Goal: Navigation & Orientation: Find specific page/section

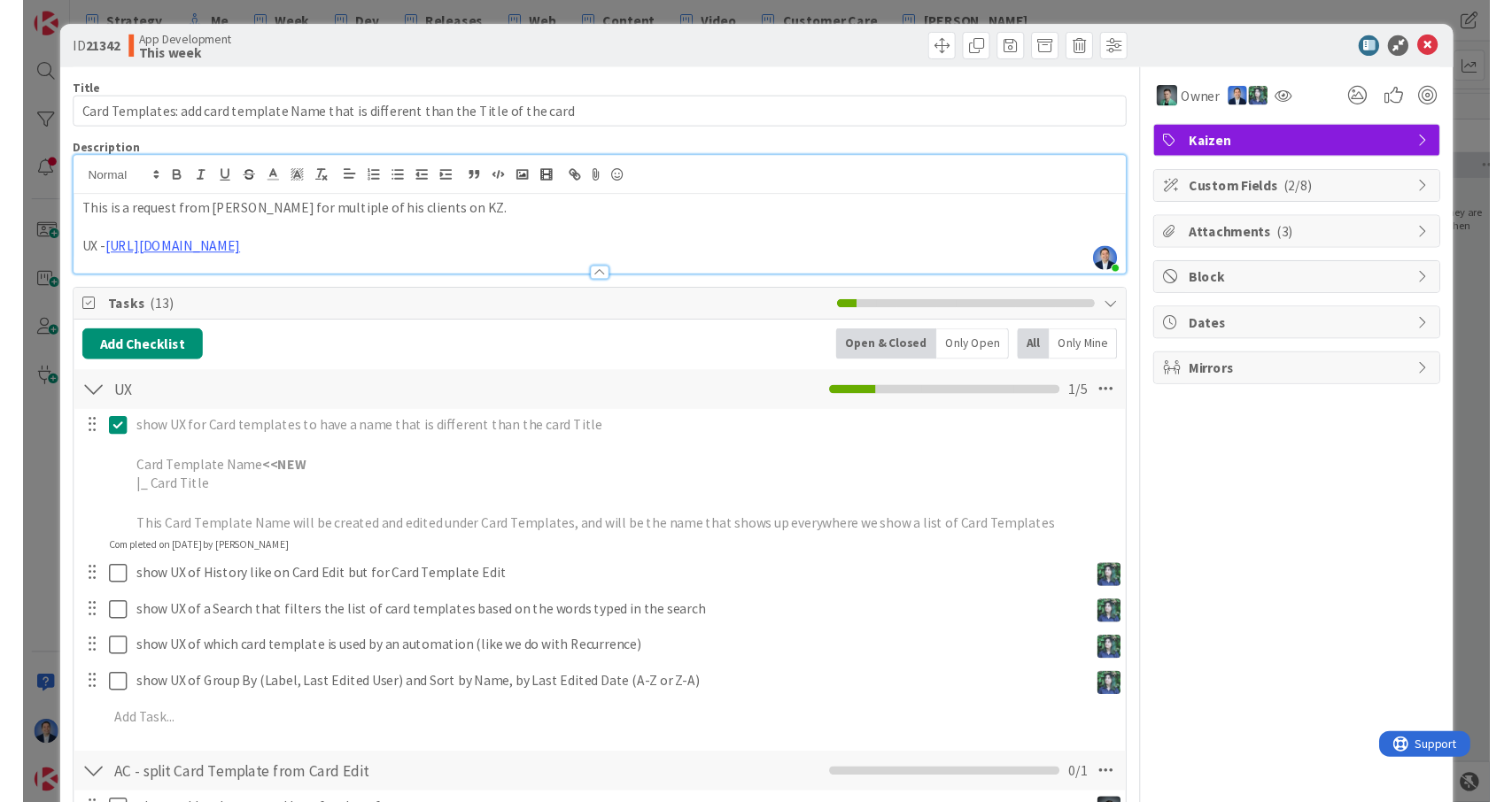
scroll to position [1007, 0]
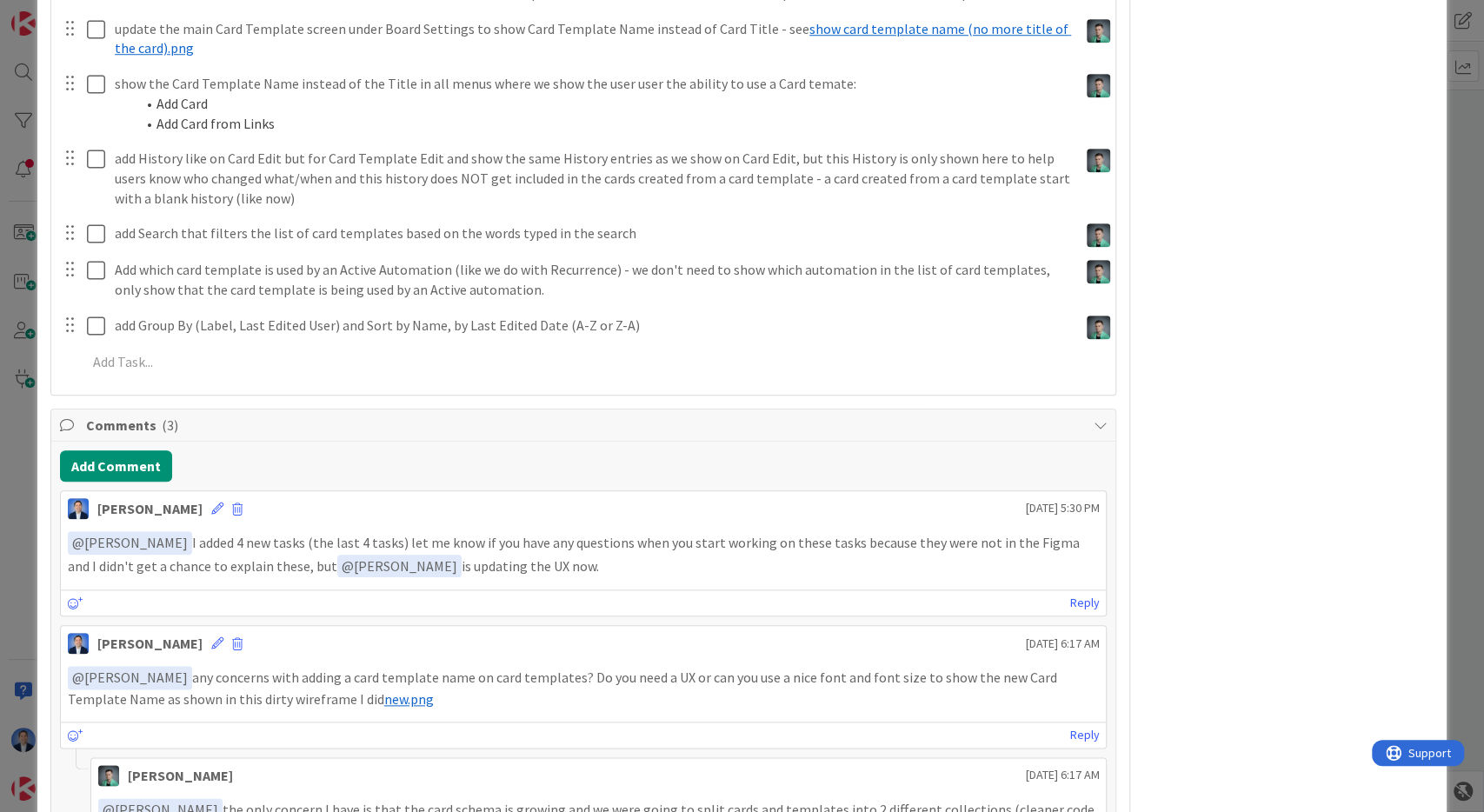
click at [3, 539] on div "ID 21342 App Development This week Title 83 / 128 Card Templates: add card temp…" at bounding box center [742, 406] width 1484 height 812
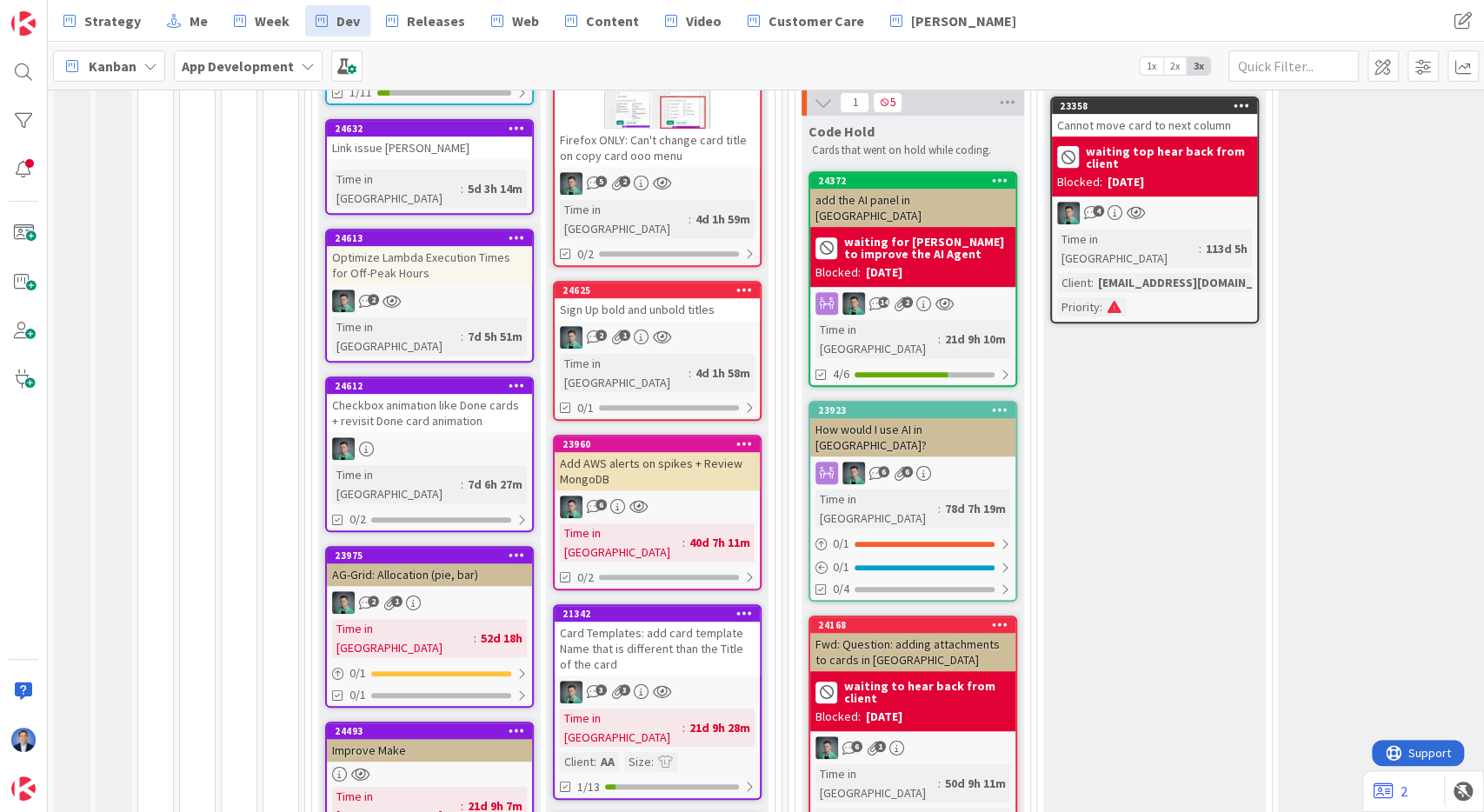
click at [138, 57] on div "Kanban" at bounding box center [109, 65] width 112 height 31
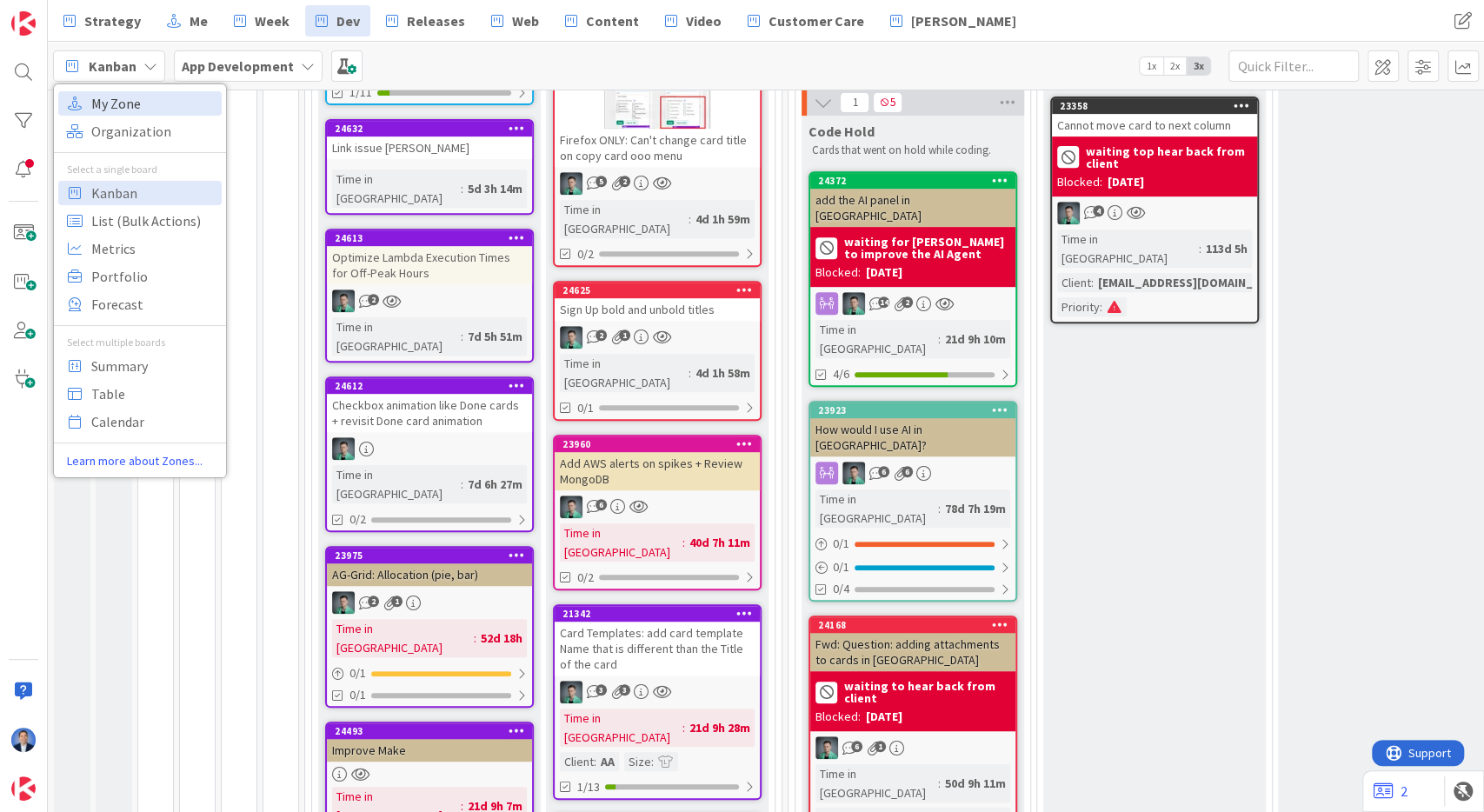
click at [141, 114] on span "My Zone" at bounding box center [154, 103] width 126 height 27
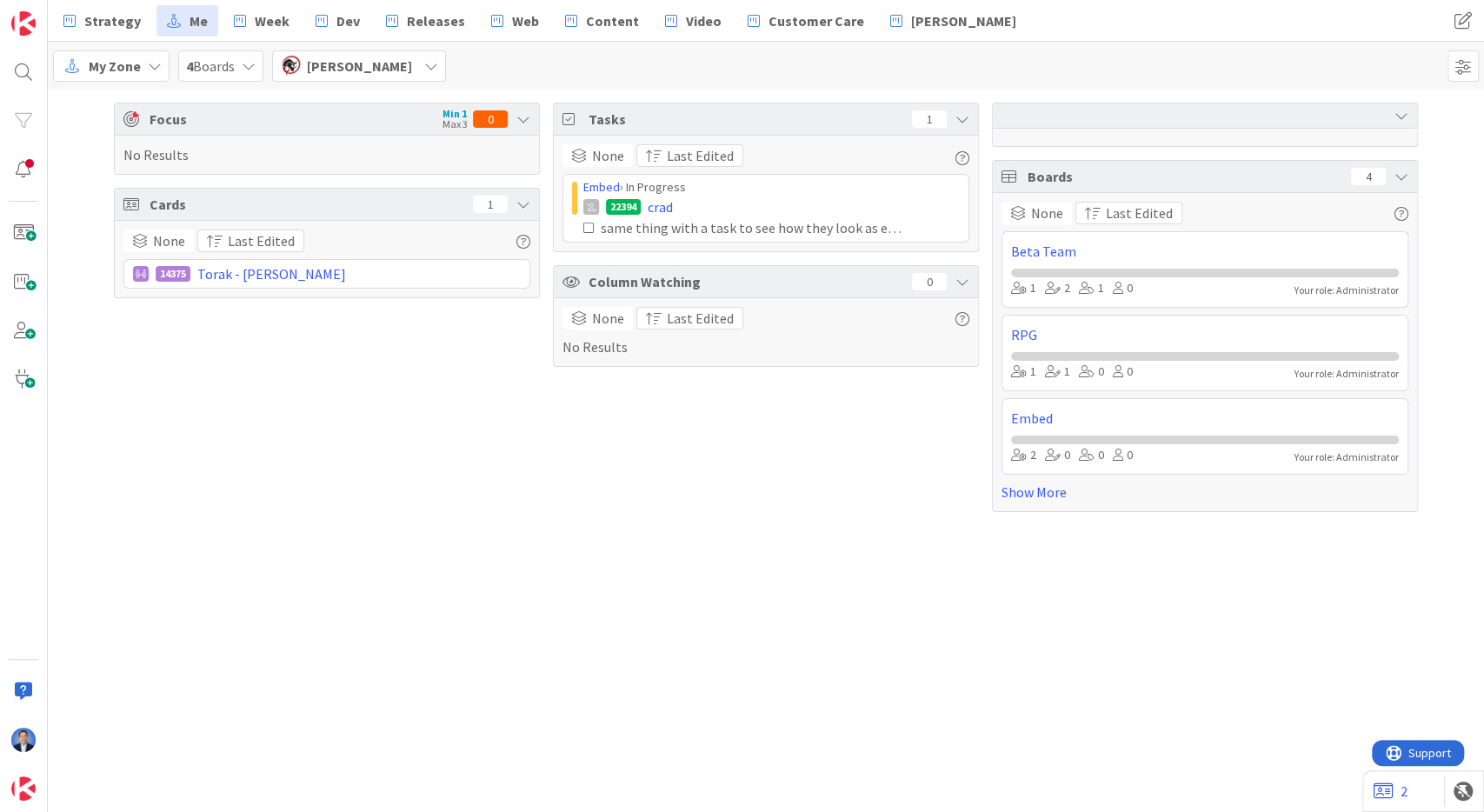
click at [1399, 114] on icon at bounding box center [1402, 116] width 14 height 14
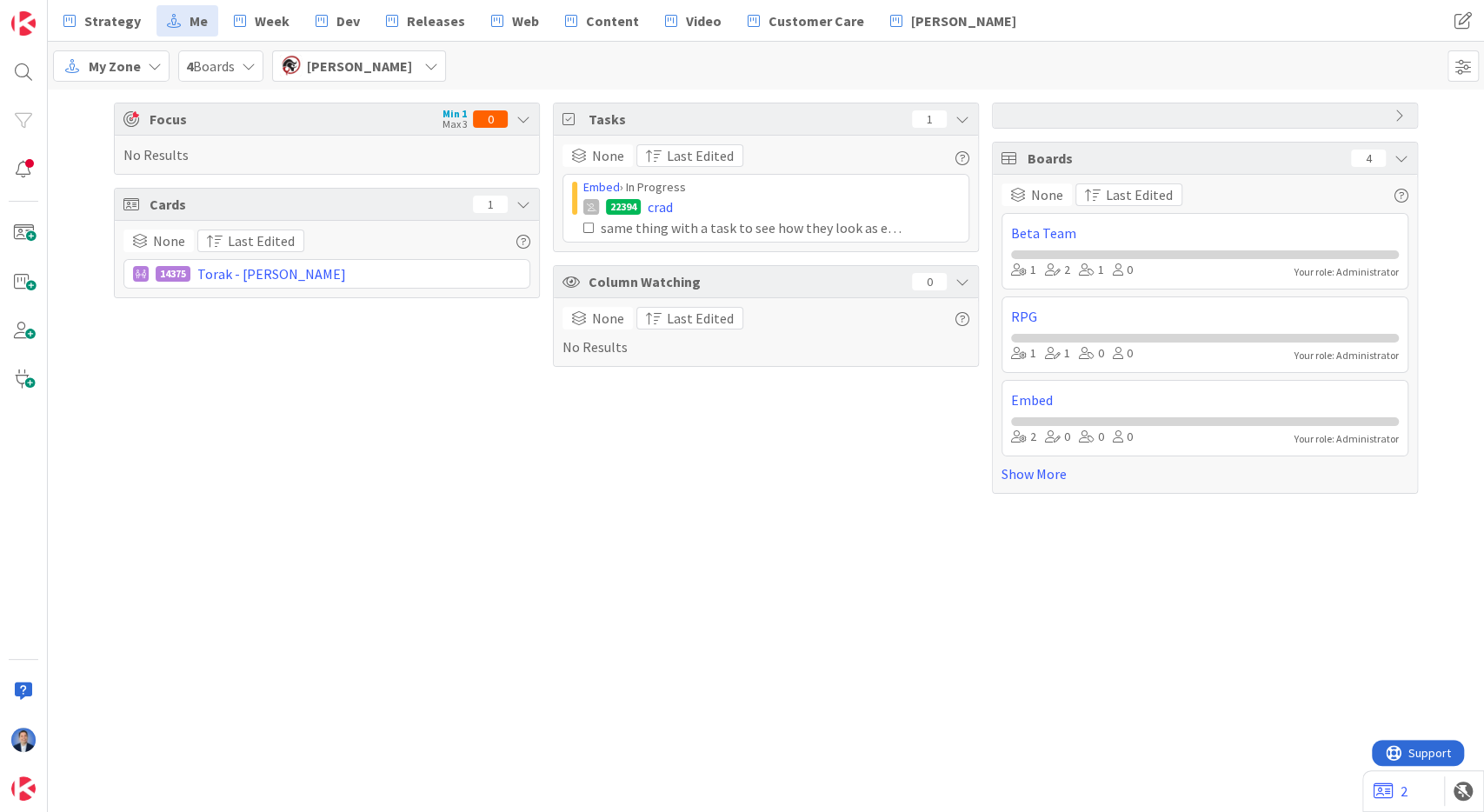
click at [1399, 114] on icon at bounding box center [1402, 116] width 14 height 14
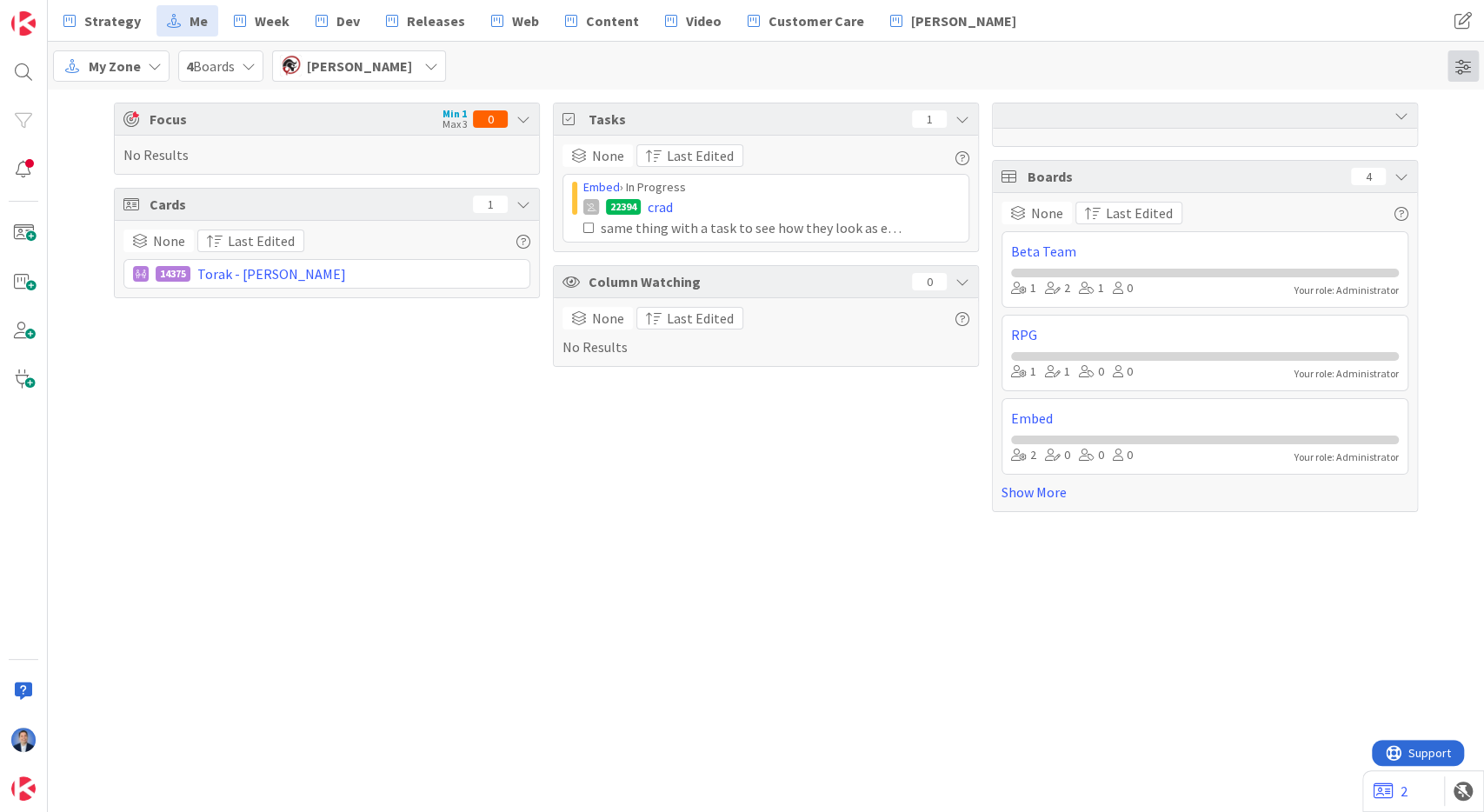
click at [1461, 58] on span at bounding box center [1463, 65] width 31 height 31
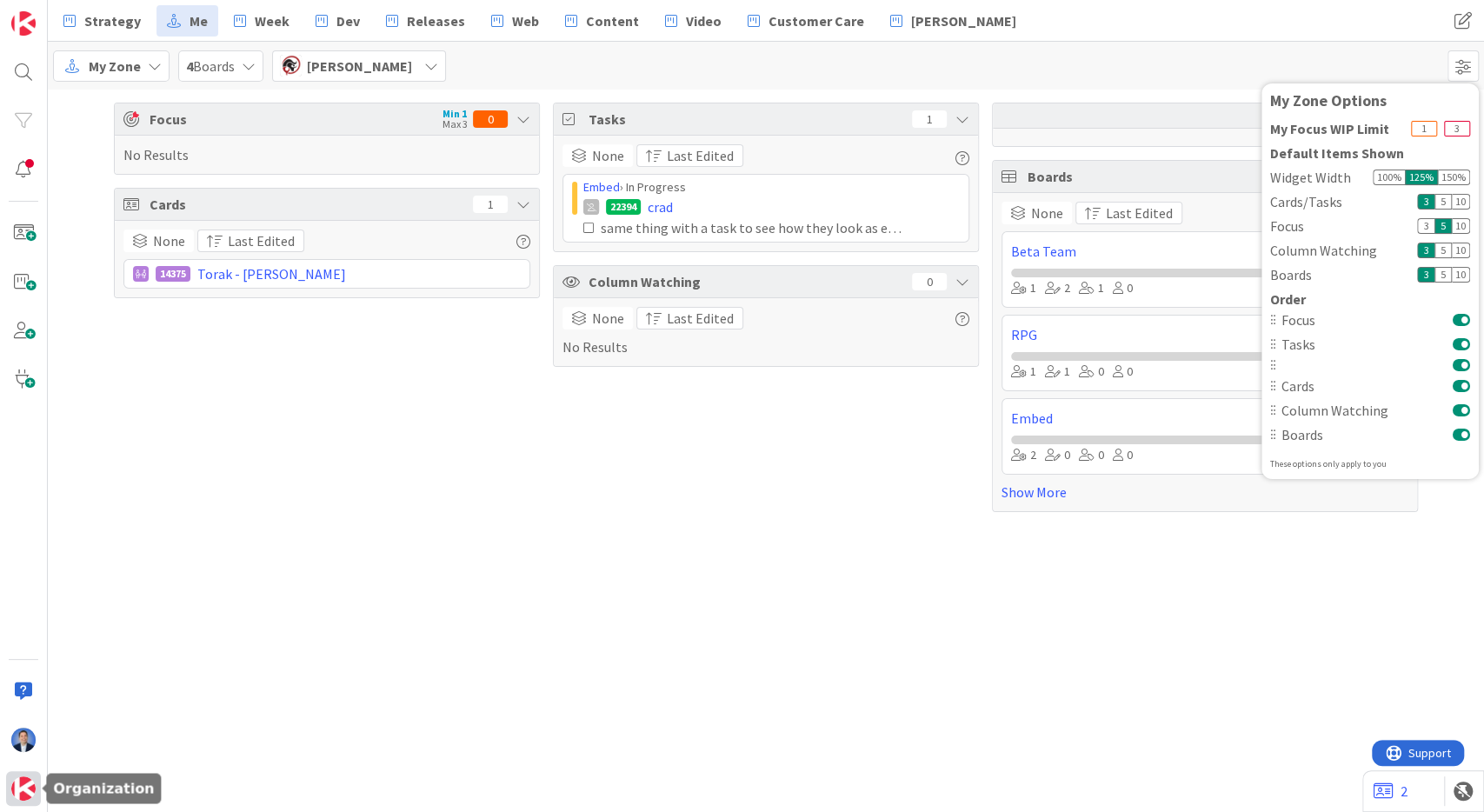
click at [36, 793] on div at bounding box center [23, 788] width 34 height 34
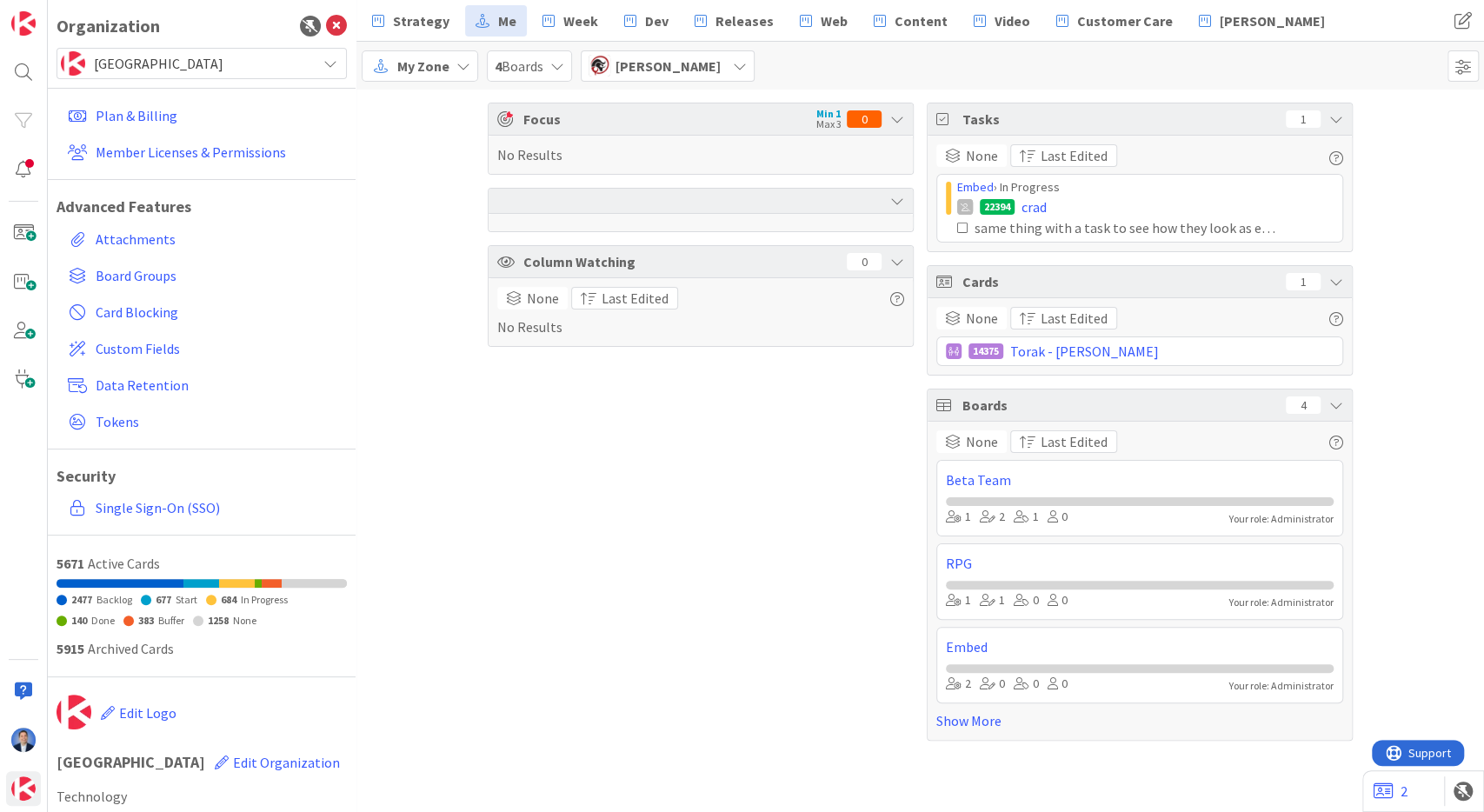
click at [244, 76] on div "[GEOGRAPHIC_DATA]" at bounding box center [202, 63] width 291 height 31
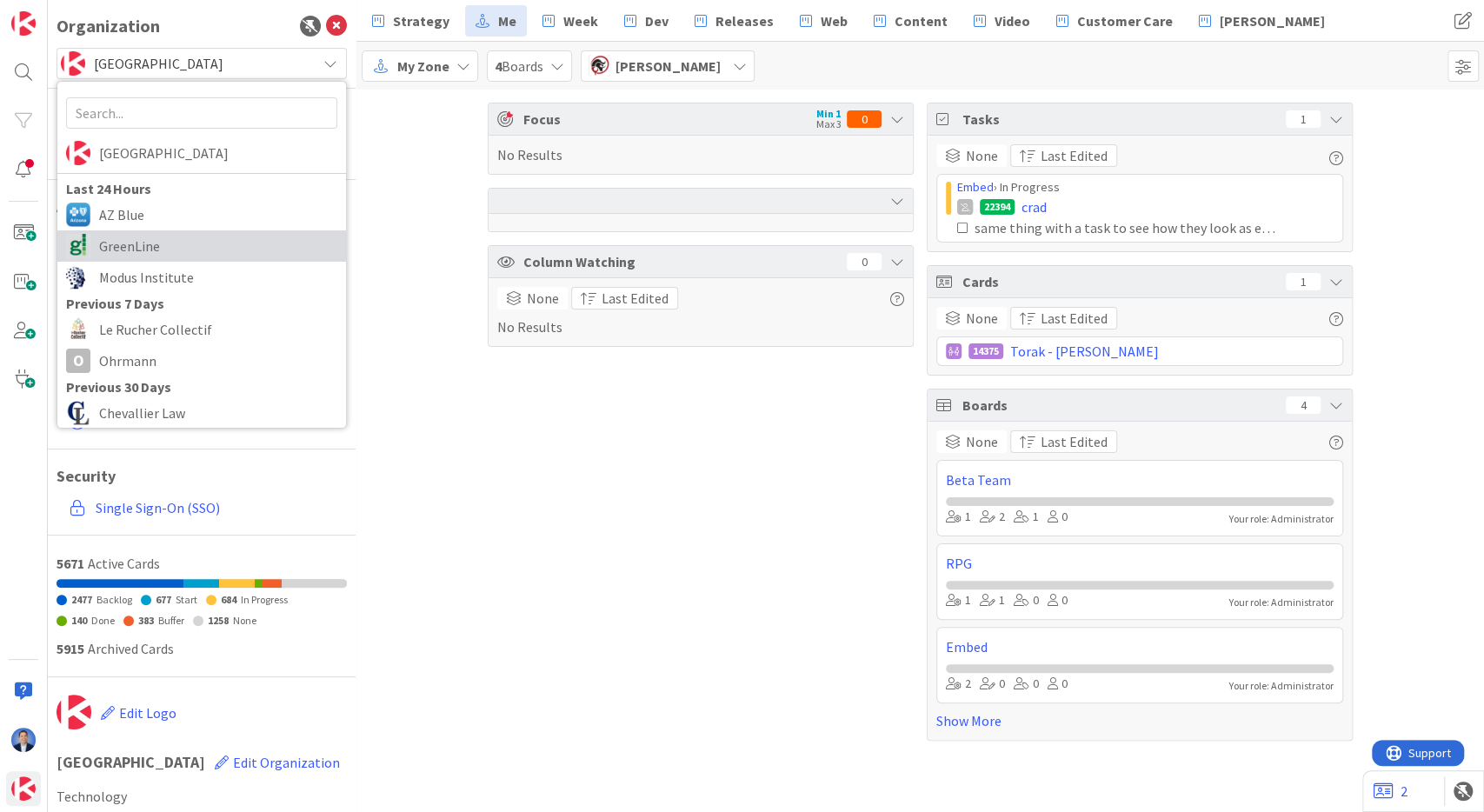
click at [232, 239] on span "GreenLine" at bounding box center [218, 247] width 239 height 27
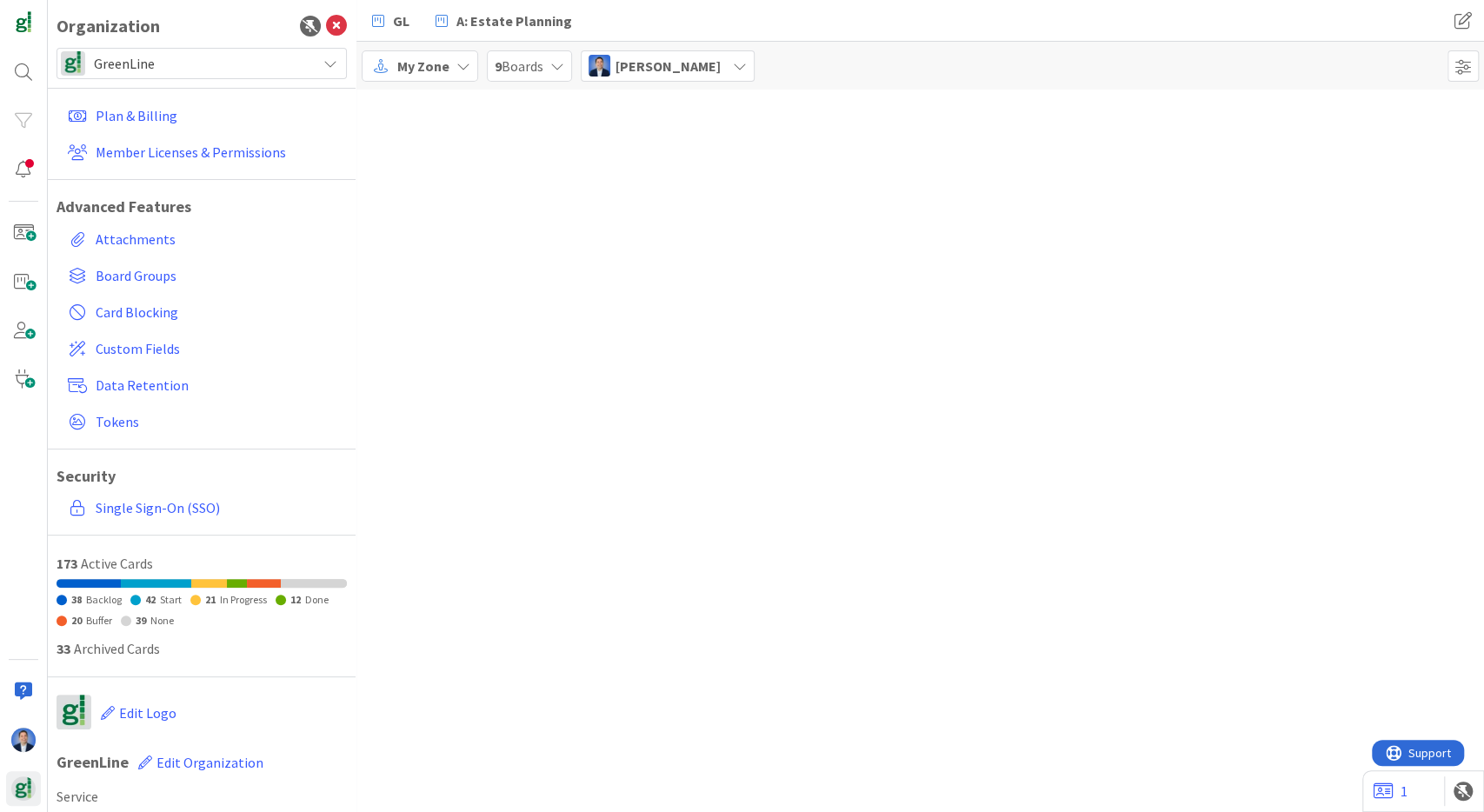
click at [710, 69] on span "[PERSON_NAME]" at bounding box center [667, 66] width 105 height 21
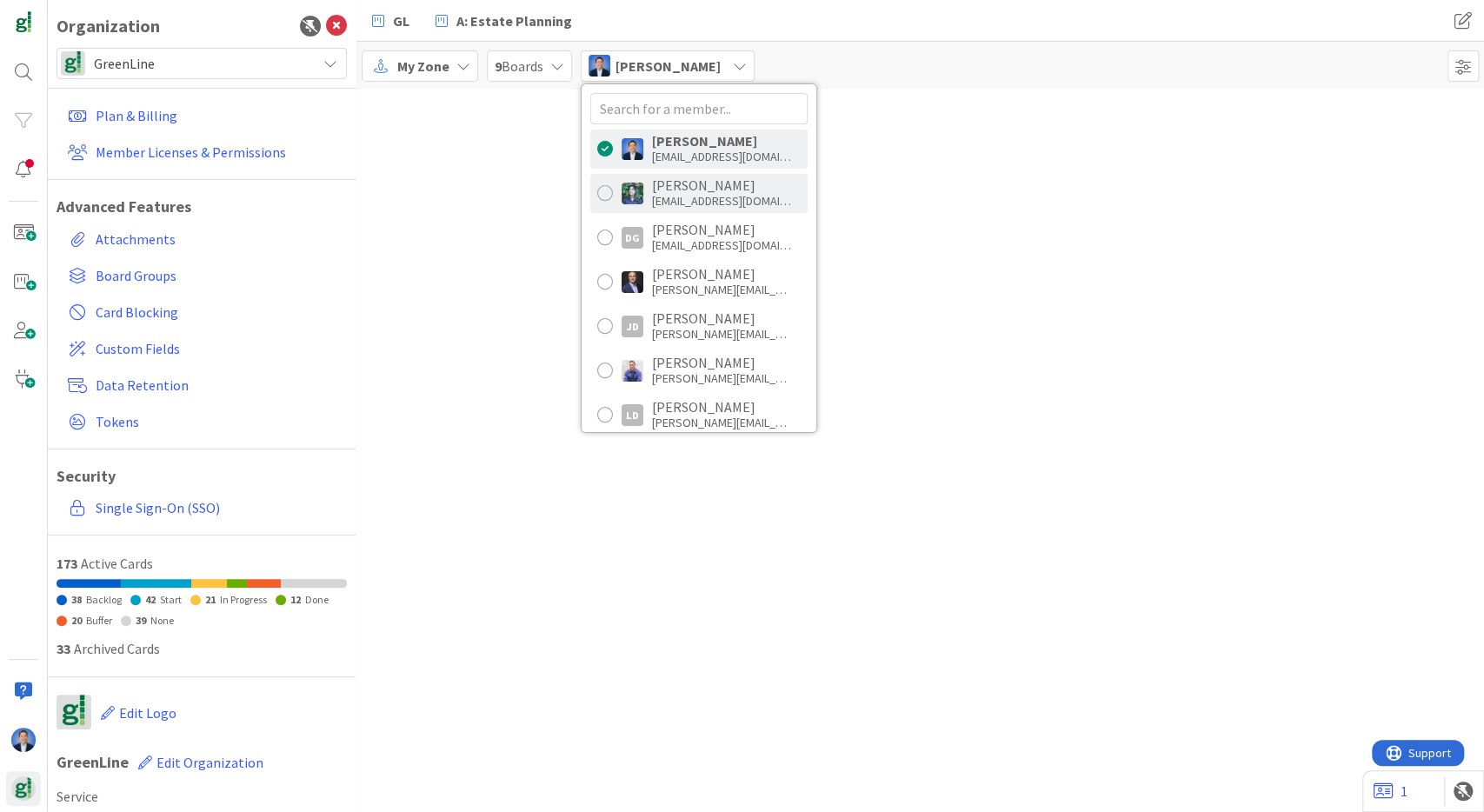
click at [699, 209] on div "[PERSON_NAME] R [EMAIL_ADDRESS][DOMAIN_NAME]" at bounding box center [699, 194] width 217 height 39
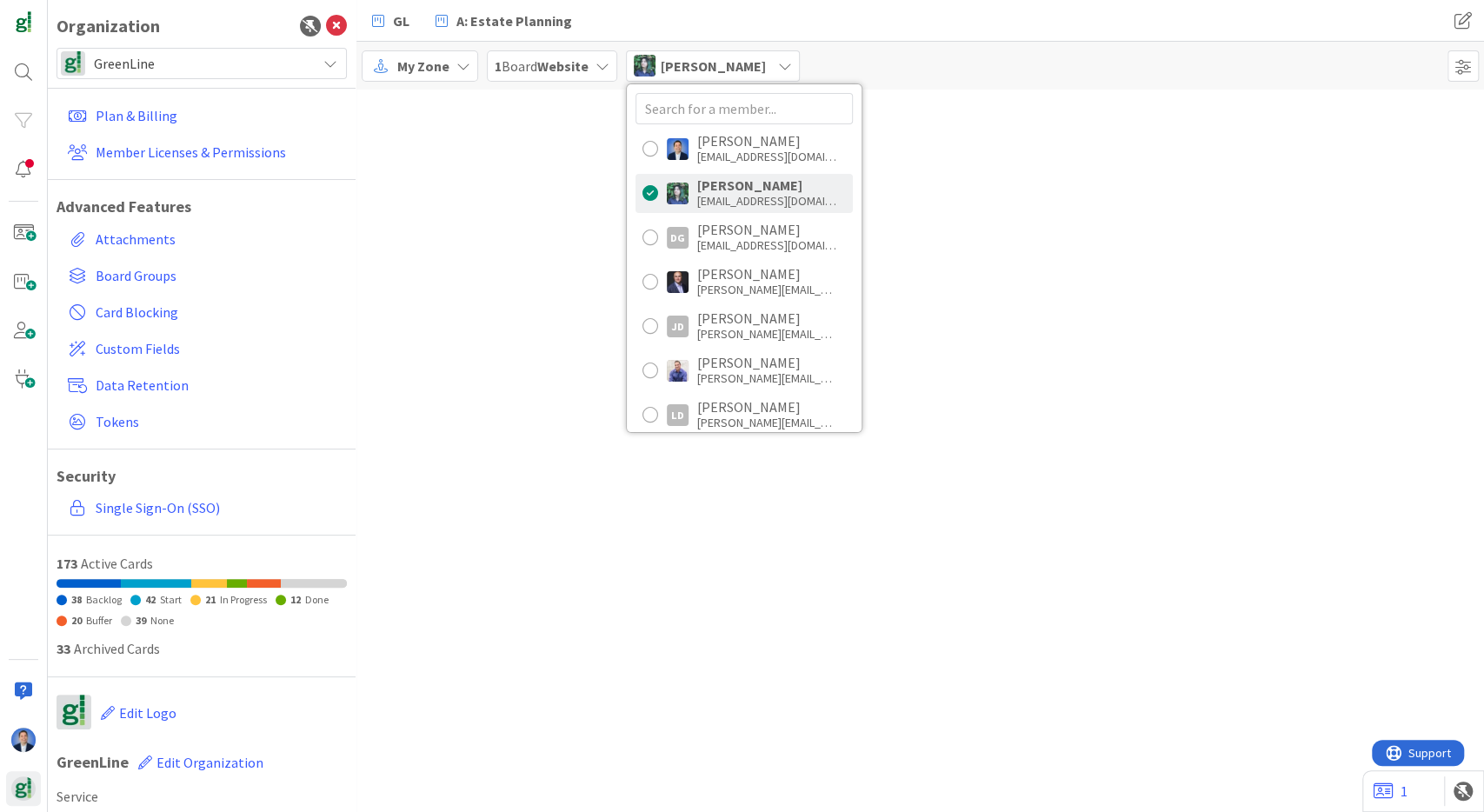
click at [983, 202] on div at bounding box center [920, 450] width 1128 height 722
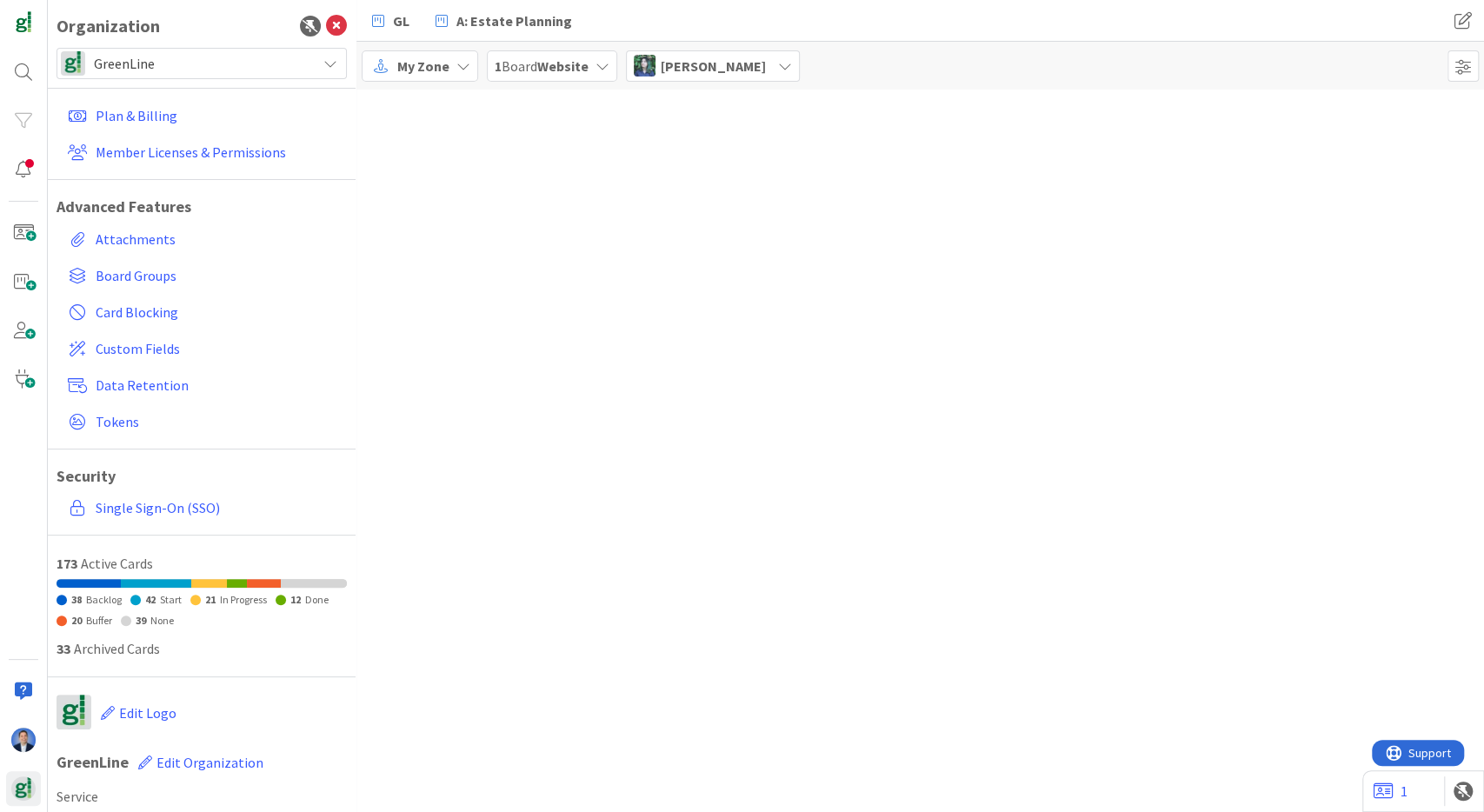
click at [188, 78] on div "GreenLine" at bounding box center [202, 63] width 291 height 31
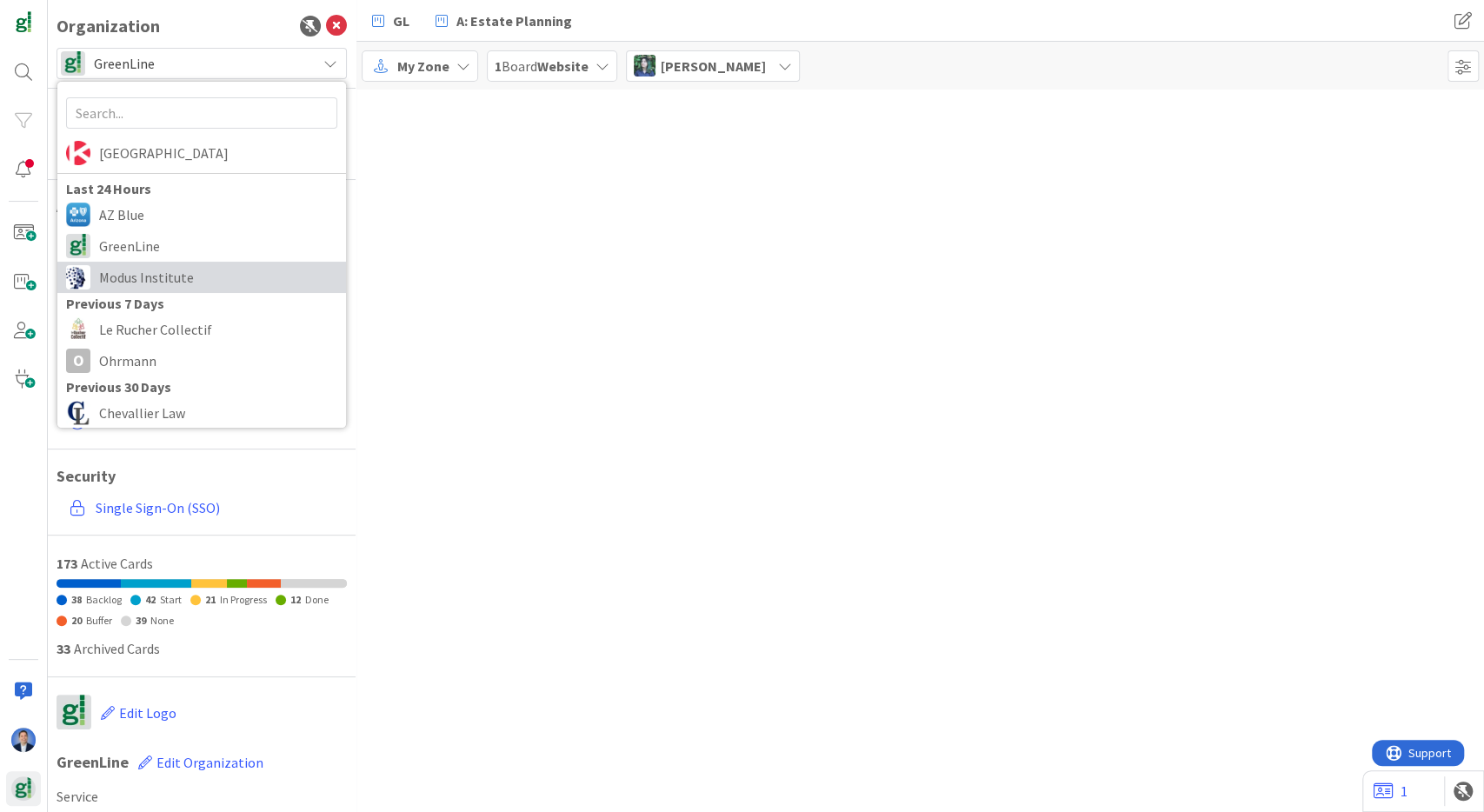
click at [207, 270] on span "Modus Institute" at bounding box center [218, 277] width 239 height 27
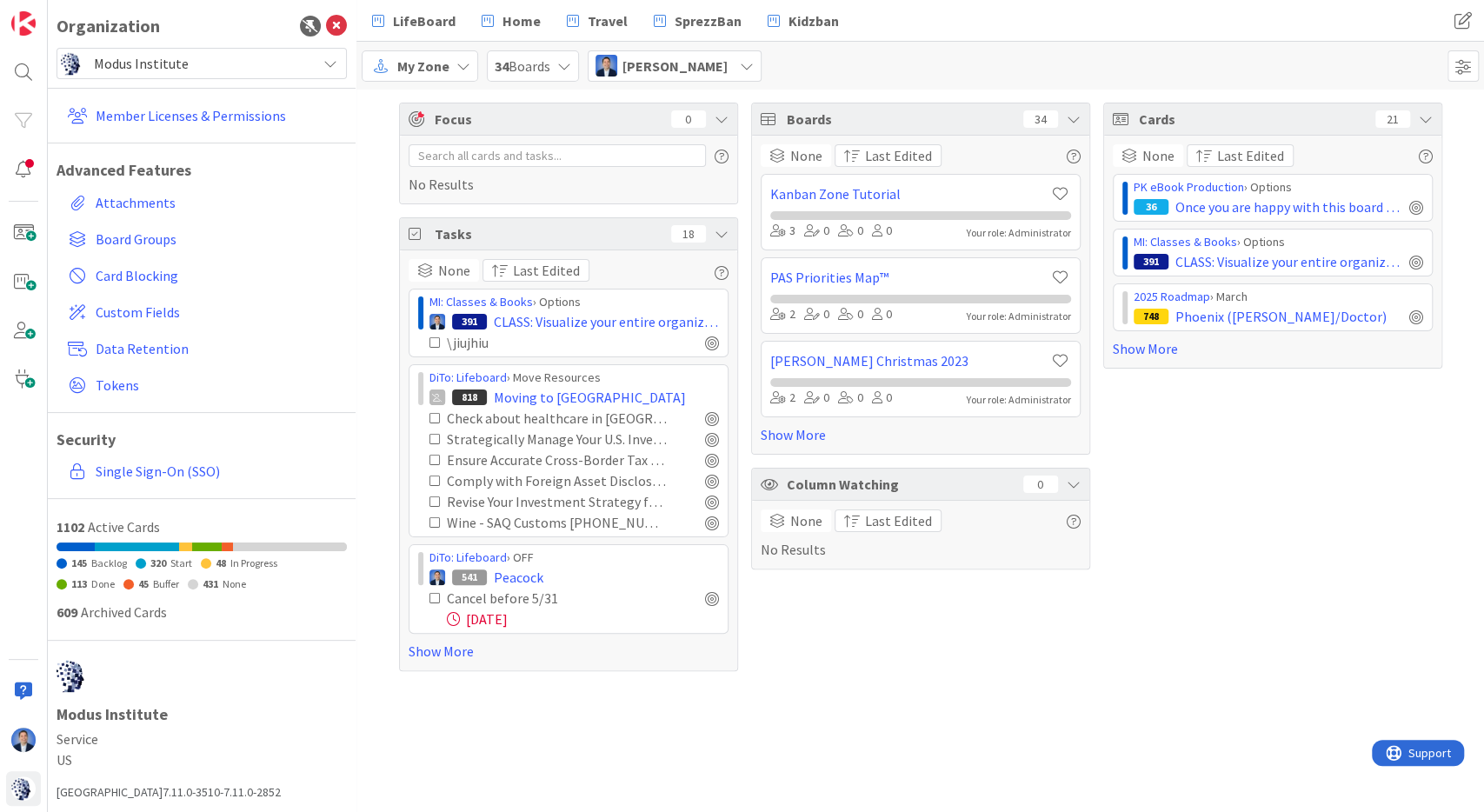
click at [660, 67] on span "[PERSON_NAME]" at bounding box center [674, 66] width 105 height 21
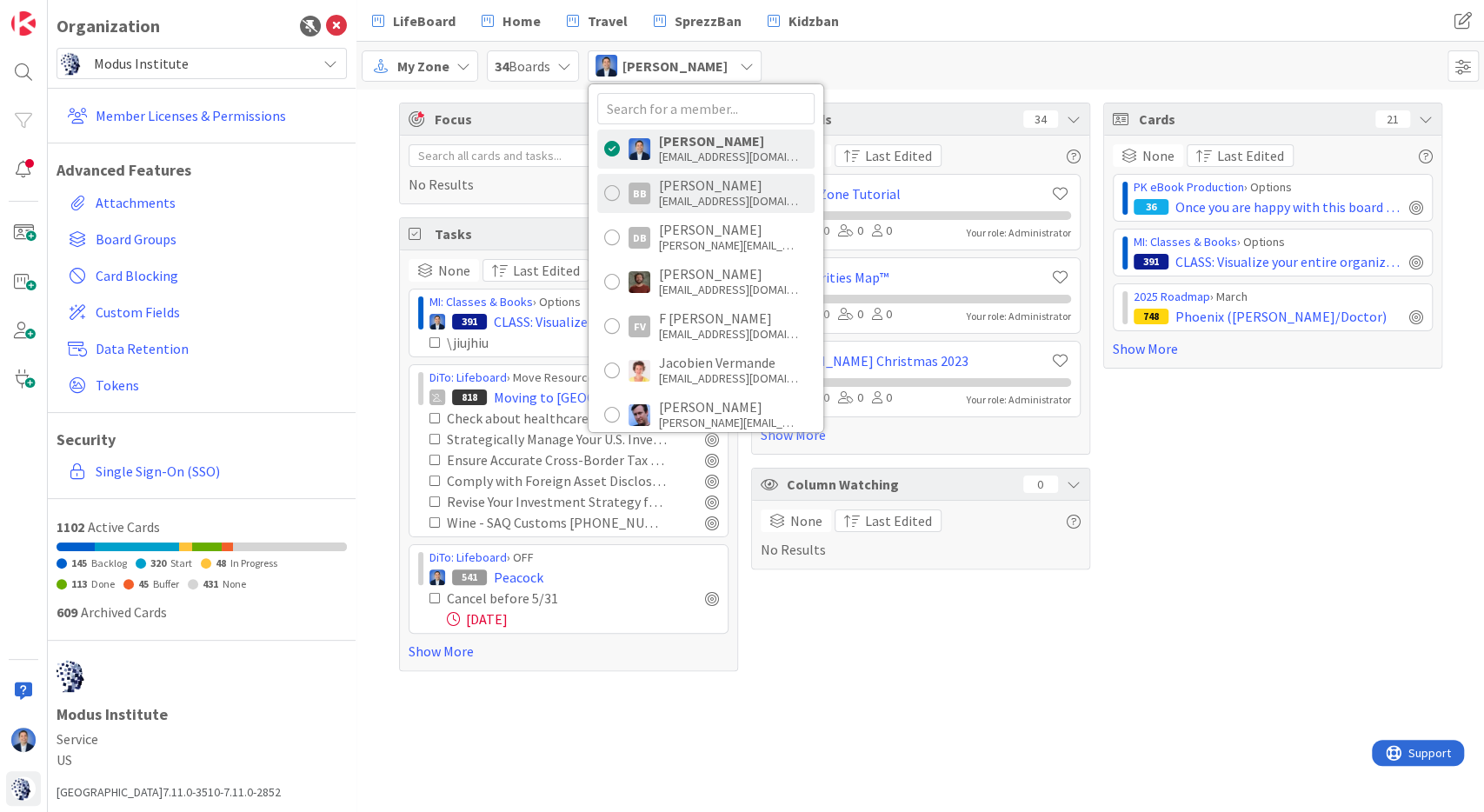
click at [679, 191] on div "[PERSON_NAME]" at bounding box center [728, 186] width 139 height 16
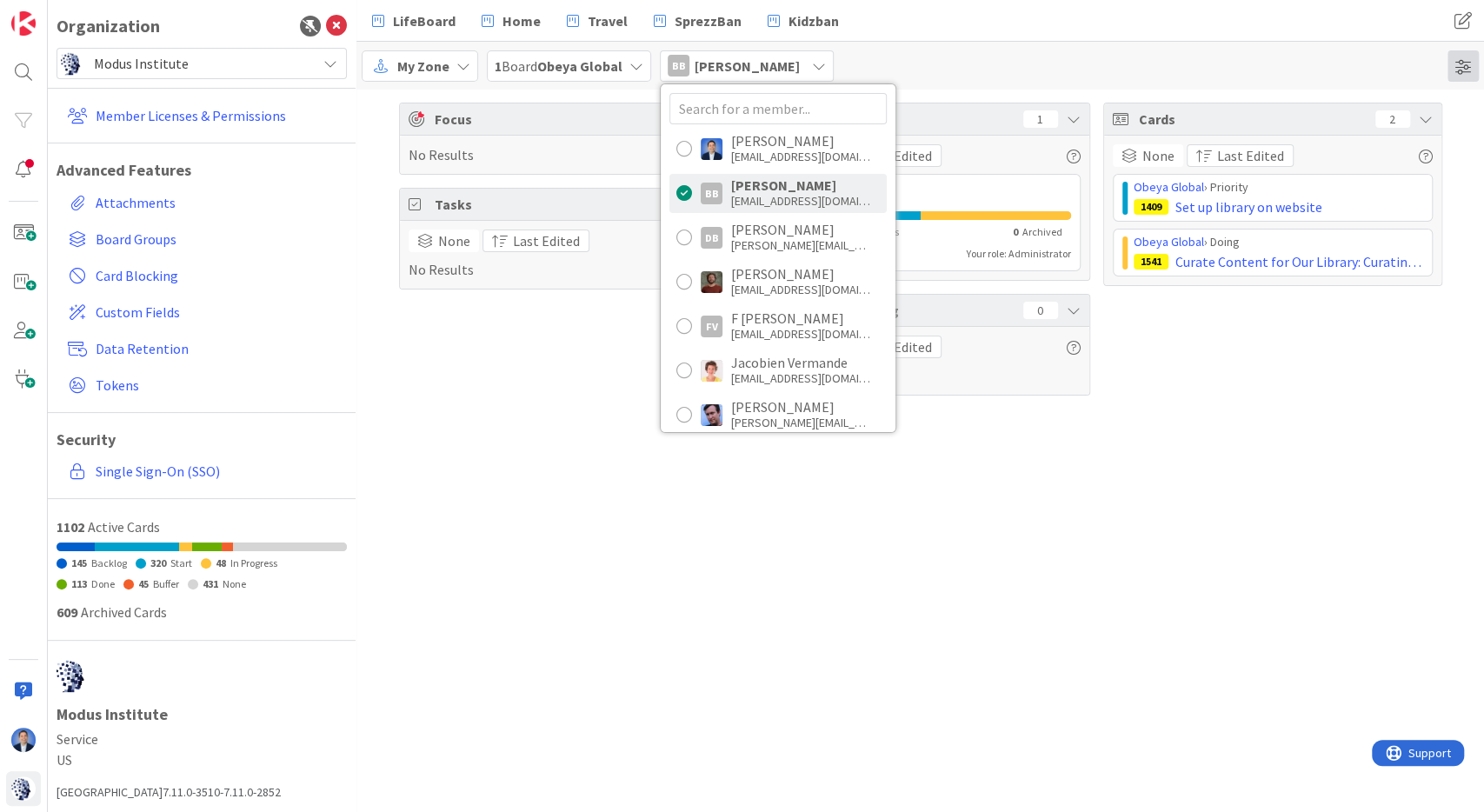
click at [1464, 58] on span at bounding box center [1463, 65] width 31 height 31
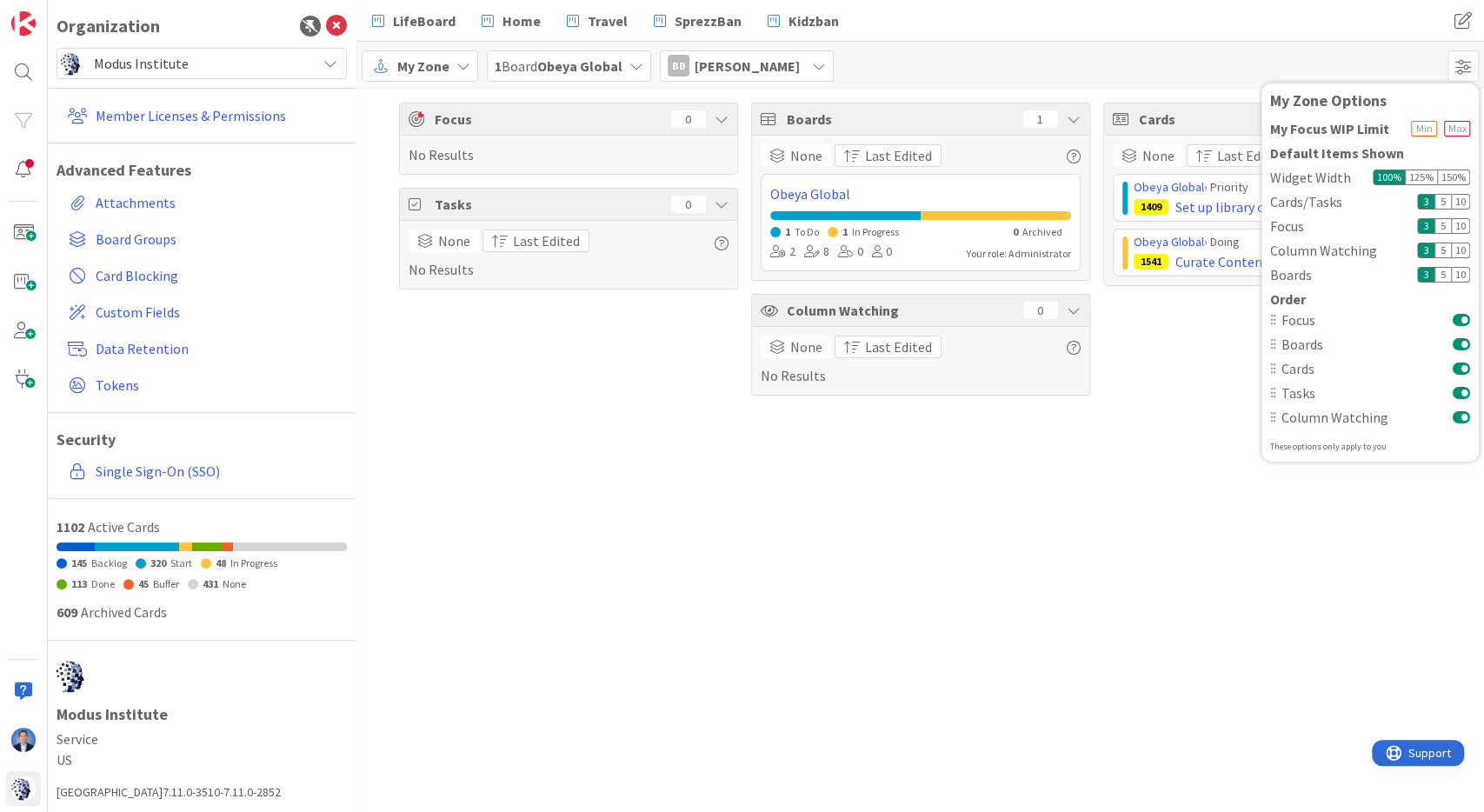
click at [657, 520] on div "Focus 0 No Results Tasks 0 None Last Edited No Results Boards 1 None Last Edite…" at bounding box center [920, 450] width 1128 height 722
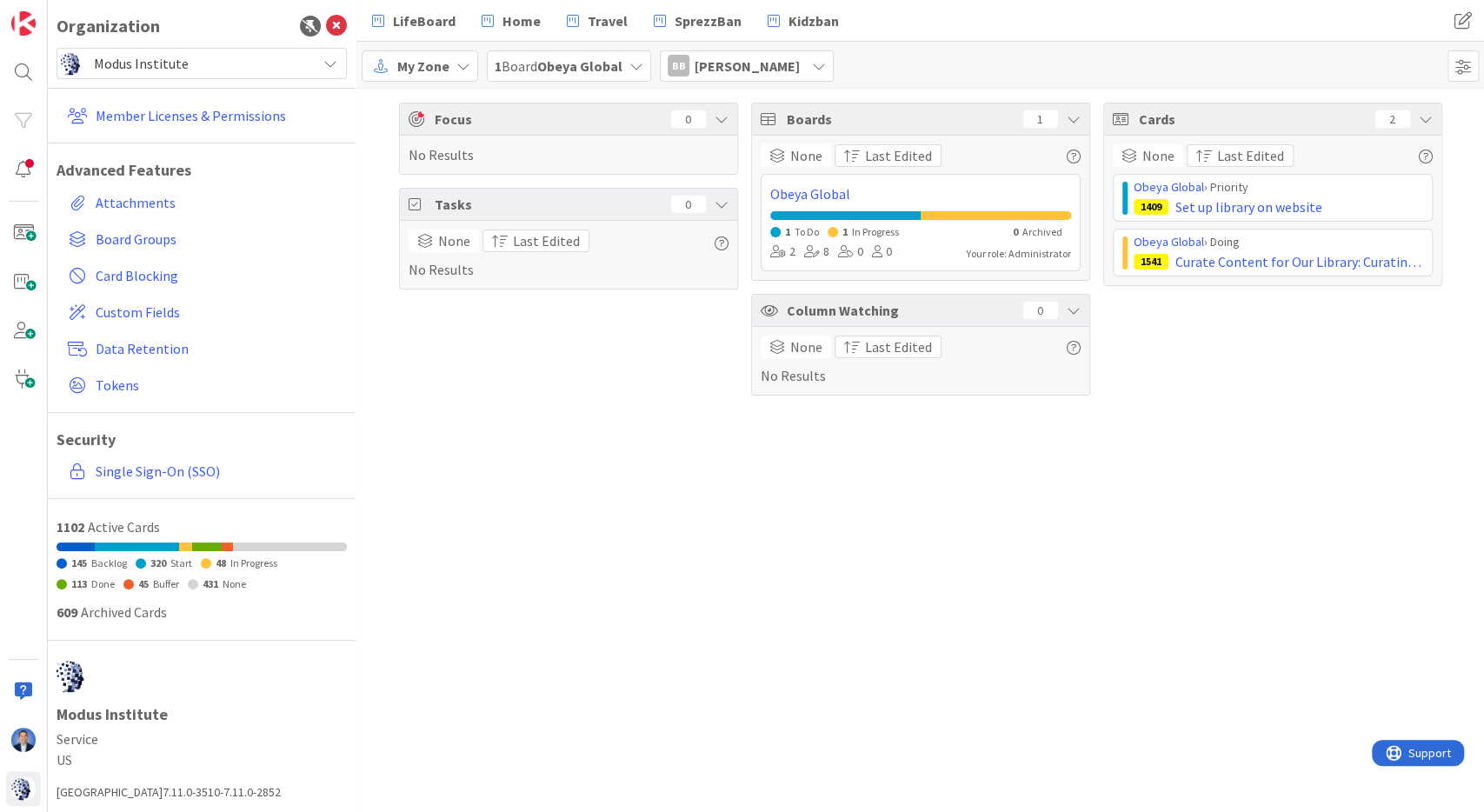
click at [742, 55] on div "BB [PERSON_NAME]" at bounding box center [747, 65] width 174 height 31
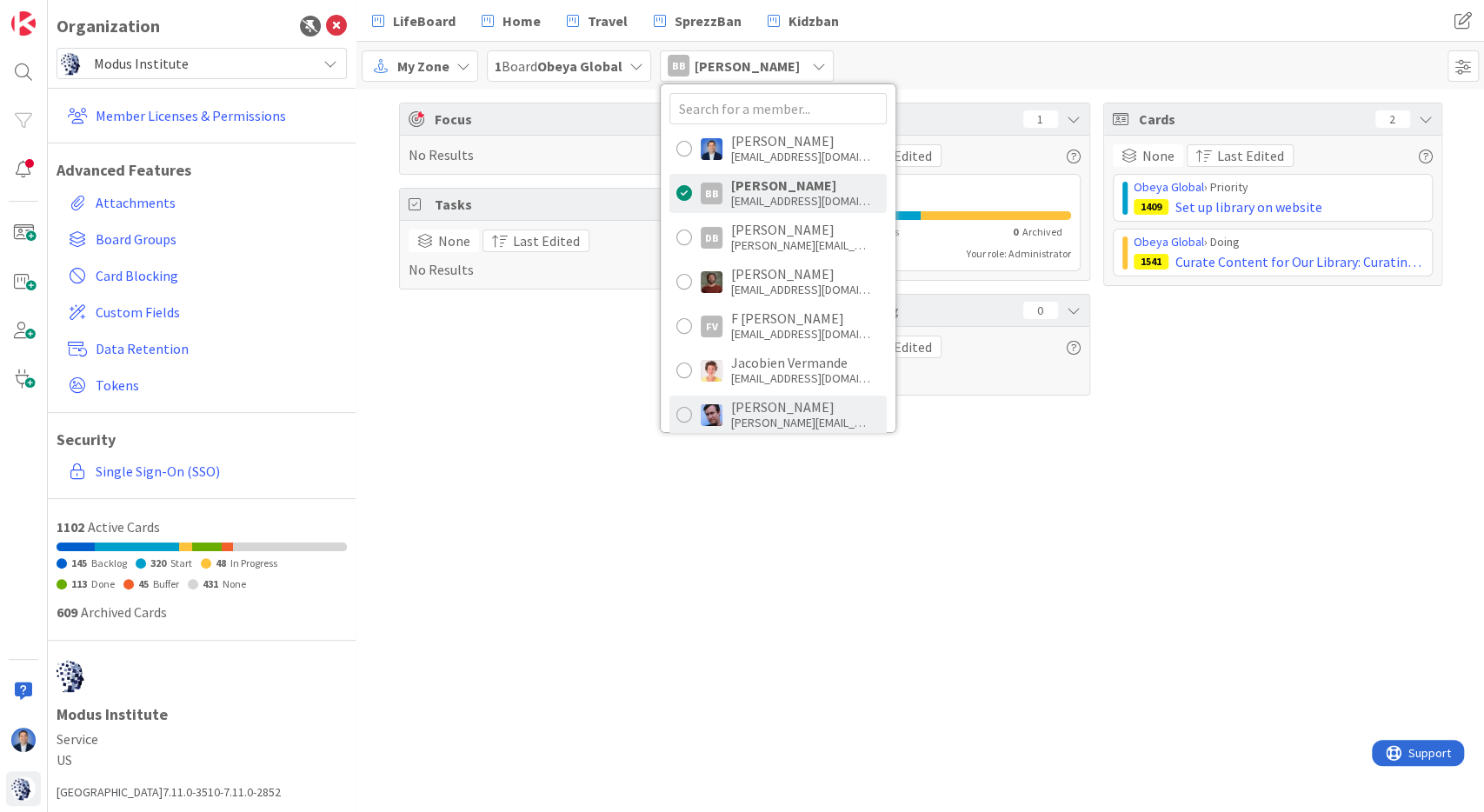
click at [783, 401] on div "[PERSON_NAME]" at bounding box center [800, 407] width 139 height 16
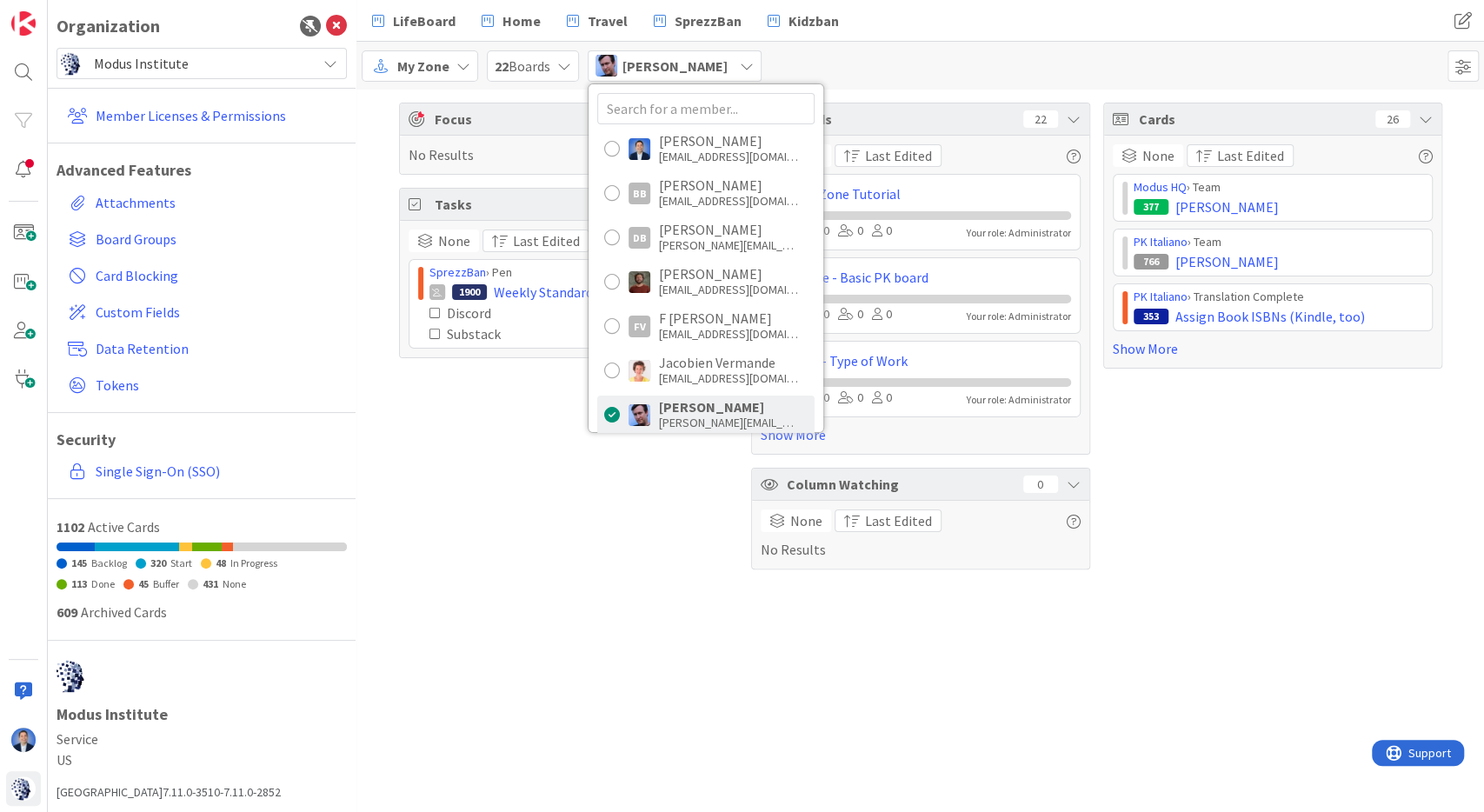
click at [1123, 425] on div "Cards 26 None Last Edited Modus HQ › Team 377 [PERSON_NAME] PK Italiano › Team …" at bounding box center [1273, 336] width 339 height 467
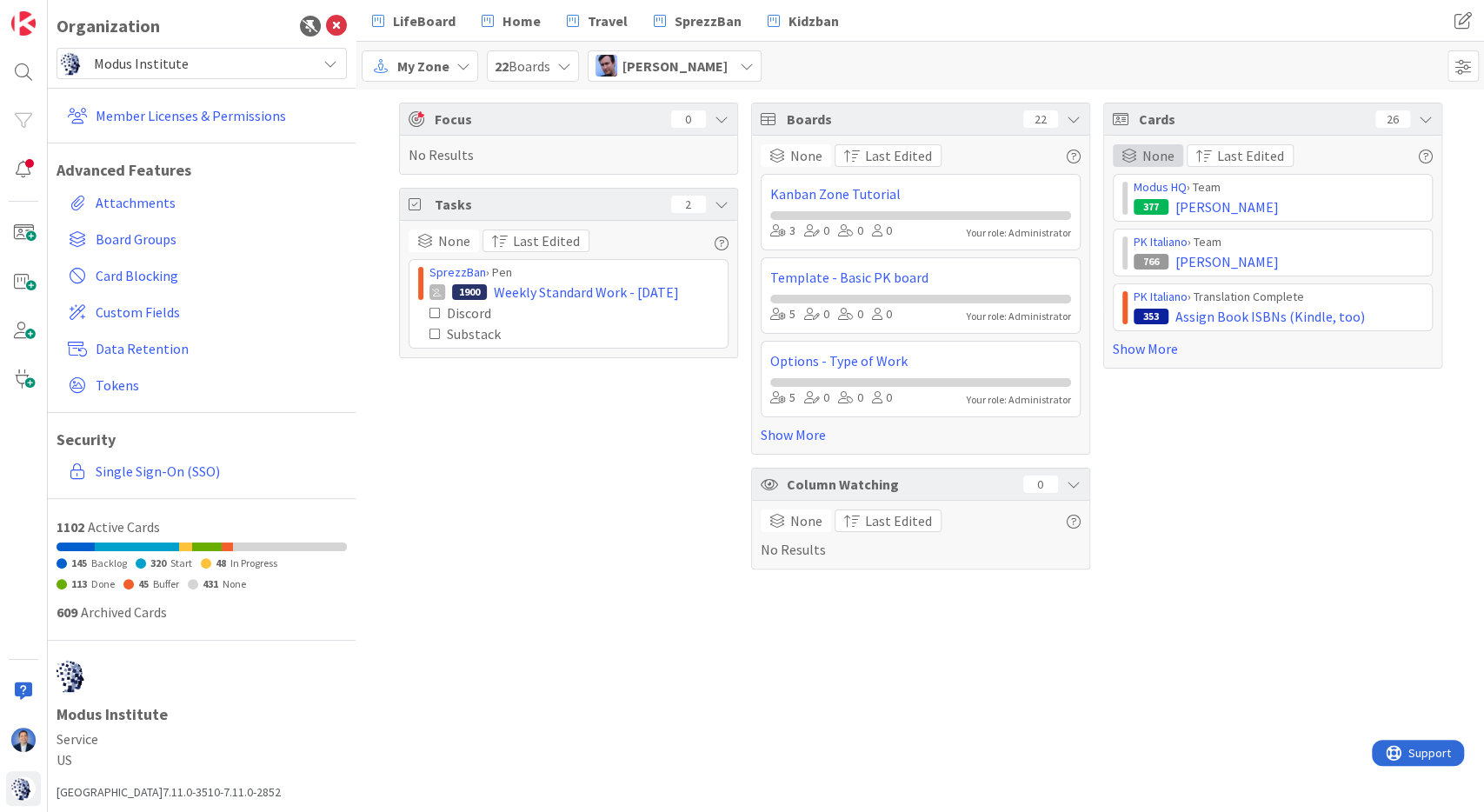
click at [1143, 150] on span "None" at bounding box center [1159, 156] width 32 height 21
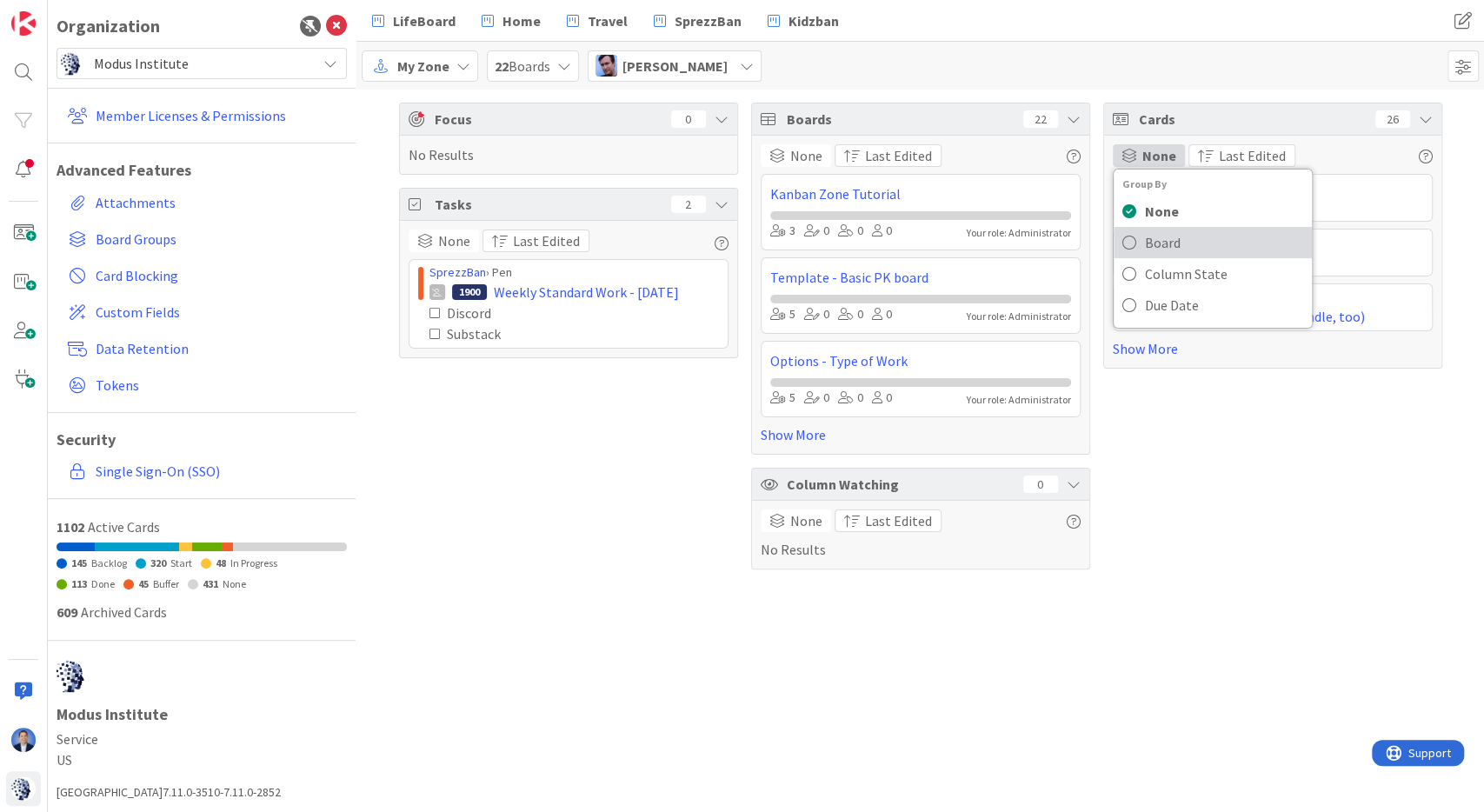
click at [1157, 246] on span "Board" at bounding box center [1224, 243] width 158 height 27
